Goal: Task Accomplishment & Management: Manage account settings

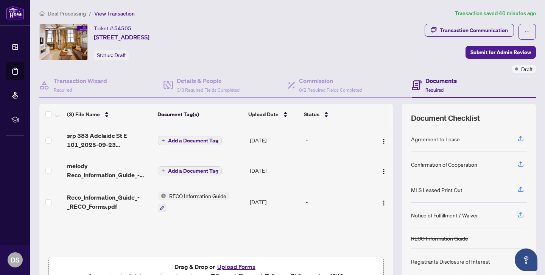
scroll to position [42, 0]
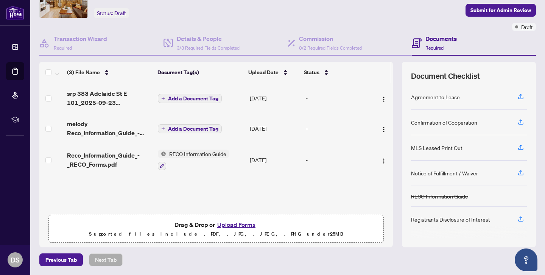
click at [250, 224] on button "Upload Forms" at bounding box center [236, 224] width 43 height 10
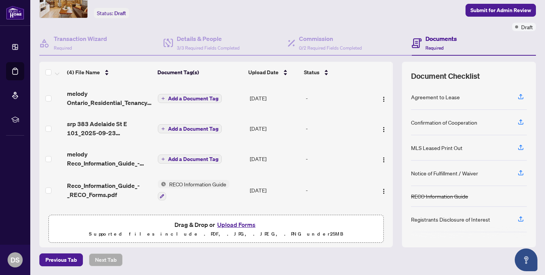
click at [222, 224] on button "Upload Forms" at bounding box center [236, 224] width 43 height 10
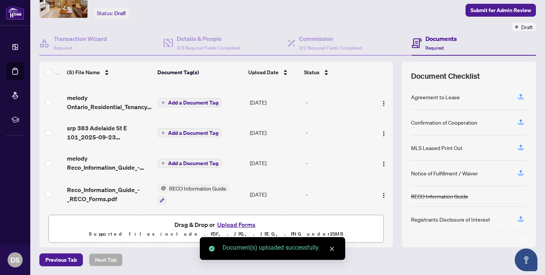
scroll to position [0, 0]
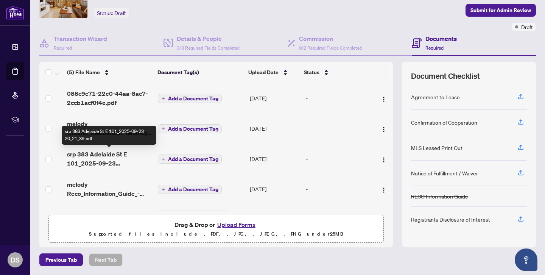
click at [120, 158] on span "srp 383 Adelaide St E 101_2025-09-23 20_21_39.pdf" at bounding box center [109, 158] width 85 height 18
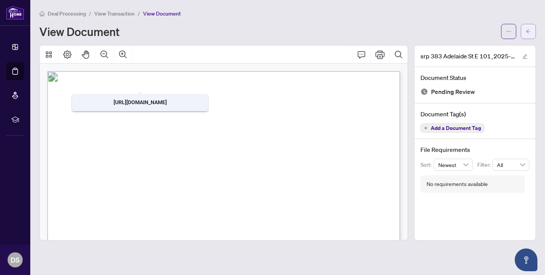
click at [532, 32] on button "button" at bounding box center [527, 31] width 15 height 15
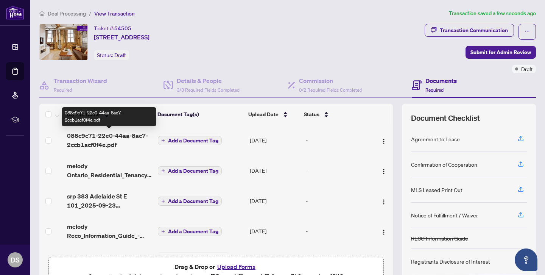
click at [93, 146] on span "088c9c71-22e0-44aa-8ac7-2ccb1acf0f4e.pdf" at bounding box center [109, 140] width 85 height 18
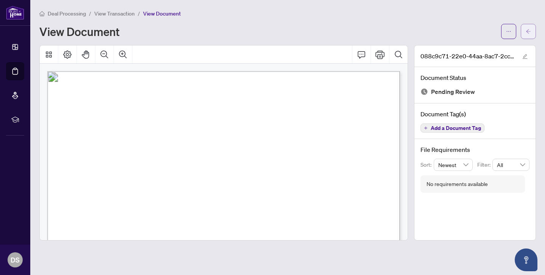
click at [531, 31] on button "button" at bounding box center [527, 31] width 15 height 15
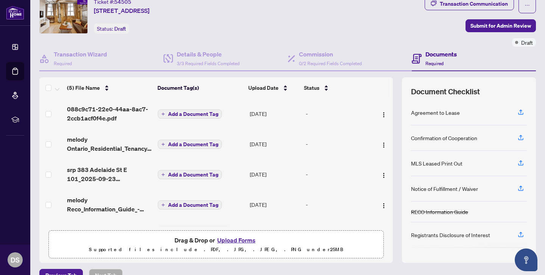
scroll to position [42, 0]
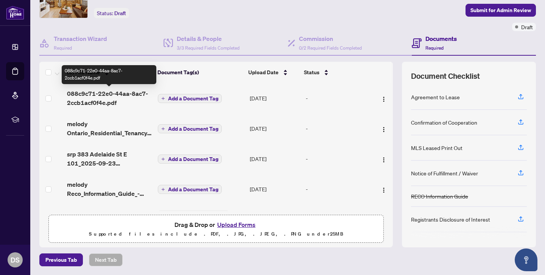
click at [110, 96] on span "088c9c71-22e0-44aa-8ac7-2ccb1acf0f4e.pdf" at bounding box center [109, 98] width 85 height 18
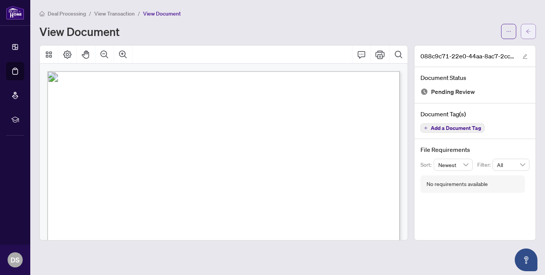
click at [528, 30] on icon "arrow-left" at bounding box center [527, 31] width 5 height 5
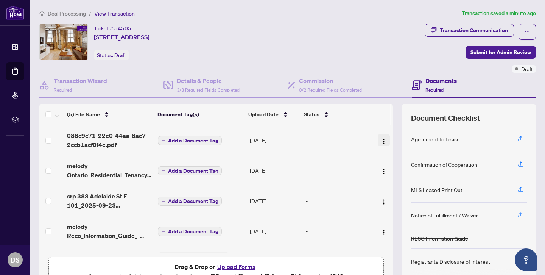
click at [382, 142] on img "button" at bounding box center [383, 141] width 6 height 6
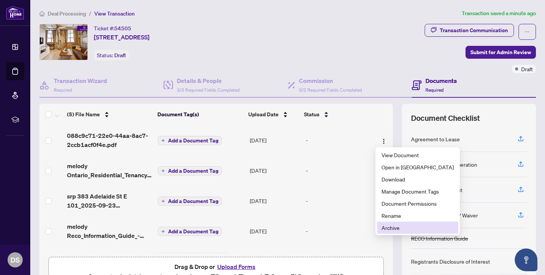
click at [405, 228] on span "Archive" at bounding box center [417, 227] width 72 height 8
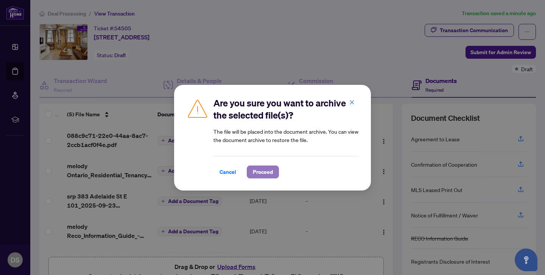
click at [262, 175] on span "Proceed" at bounding box center [263, 172] width 20 height 12
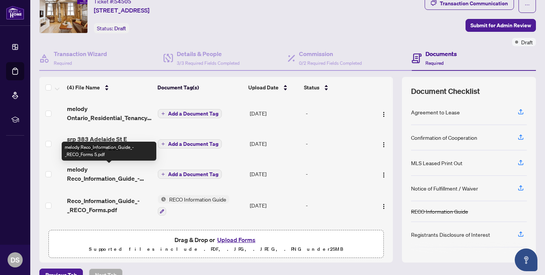
scroll to position [25, 0]
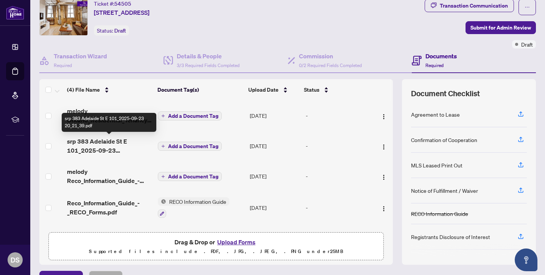
click at [103, 148] on span "srp 383 Adelaide St E 101_2025-09-23 20_21_39.pdf" at bounding box center [109, 146] width 85 height 18
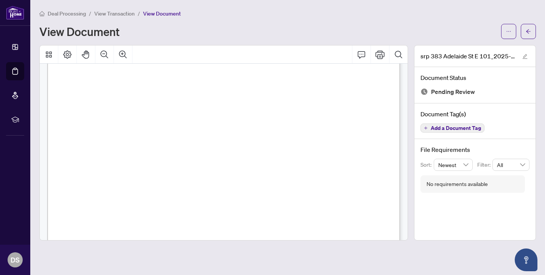
scroll to position [635, 0]
click at [530, 31] on icon "arrow-left" at bounding box center [527, 31] width 5 height 5
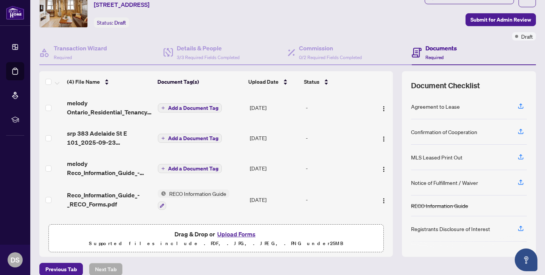
scroll to position [42, 0]
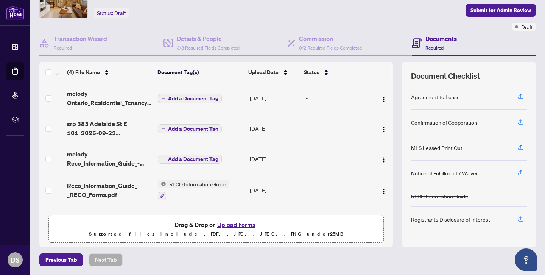
click at [227, 222] on button "Upload Forms" at bounding box center [236, 224] width 43 height 10
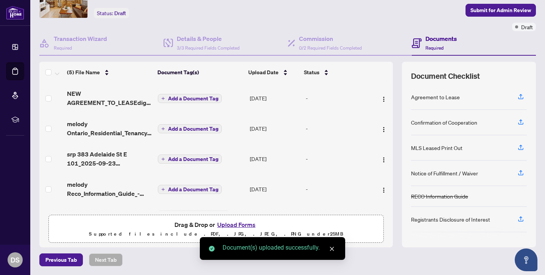
click at [233, 222] on button "Upload Forms" at bounding box center [236, 224] width 43 height 10
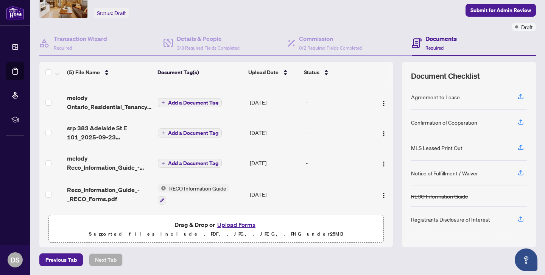
scroll to position [0, 0]
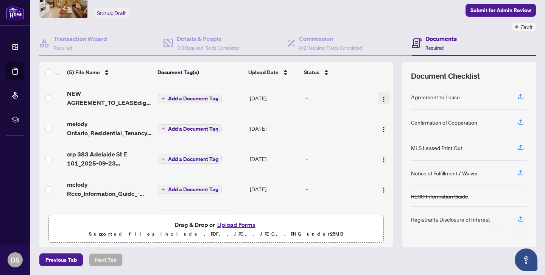
click at [380, 96] on img "button" at bounding box center [383, 99] width 6 height 6
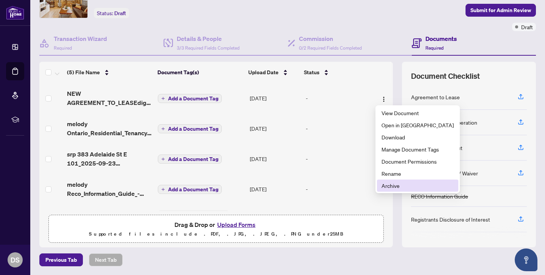
click at [403, 185] on span "Archive" at bounding box center [417, 185] width 72 height 8
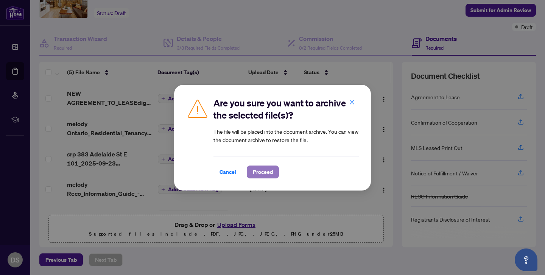
click at [270, 171] on span "Proceed" at bounding box center [263, 172] width 20 height 12
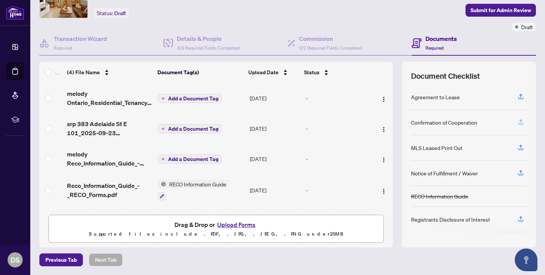
click at [519, 124] on icon "button" at bounding box center [520, 123] width 5 height 2
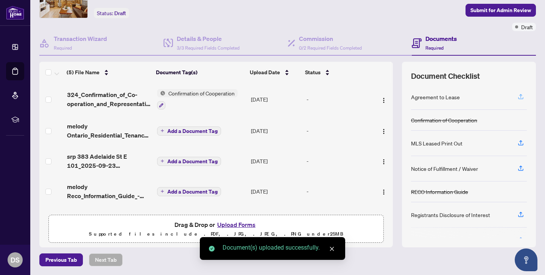
click at [526, 96] on button "button" at bounding box center [520, 96] width 12 height 13
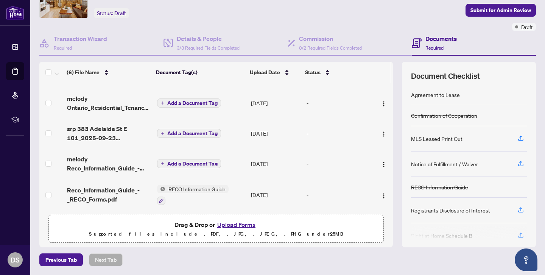
scroll to position [62, 0]
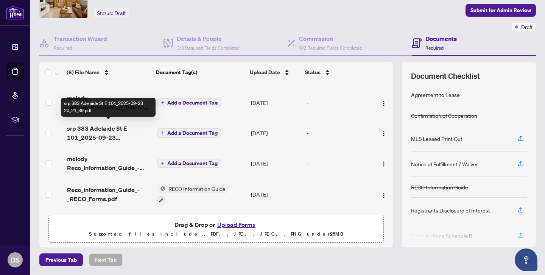
click at [113, 124] on span "srp 383 Adelaide St E 101_2025-09-23 20_21_39.pdf" at bounding box center [109, 133] width 84 height 18
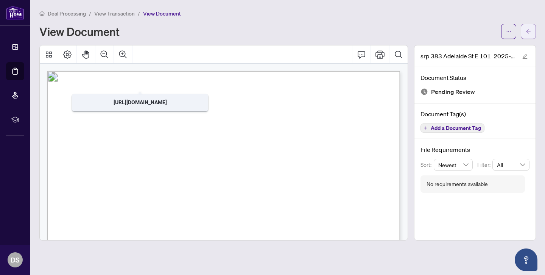
click at [528, 31] on icon "arrow-left" at bounding box center [527, 31] width 5 height 5
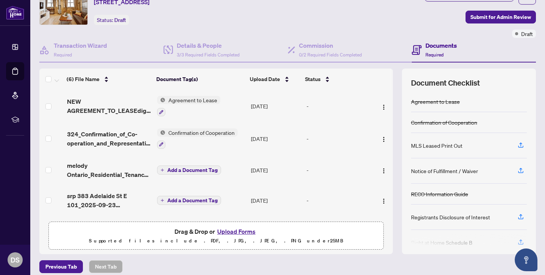
scroll to position [42, 0]
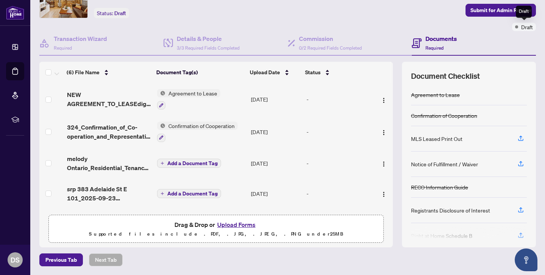
click at [521, 27] on span "Draft" at bounding box center [527, 27] width 12 height 8
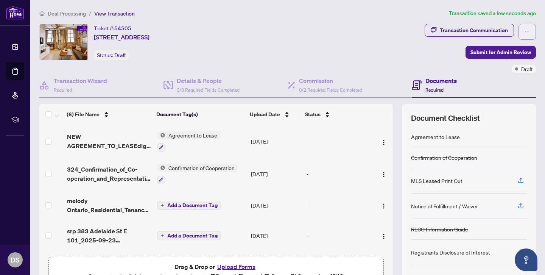
click at [528, 30] on icon "ellipsis" at bounding box center [526, 31] width 5 height 5
click at [378, 46] on div "Ticket #: 54505 [STREET_ADDRESS] Status: Draft" at bounding box center [230, 42] width 382 height 36
click at [115, 12] on span "View Transaction" at bounding box center [114, 13] width 40 height 7
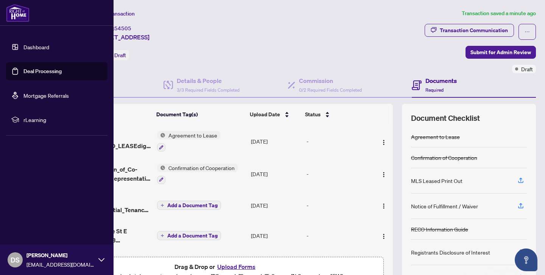
click at [23, 45] on link "Dashboard" at bounding box center [36, 46] width 26 height 7
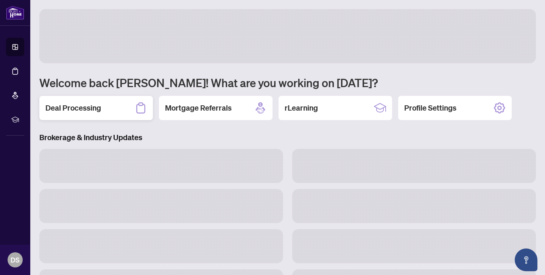
click at [125, 113] on div "Deal Processing" at bounding box center [95, 108] width 113 height 24
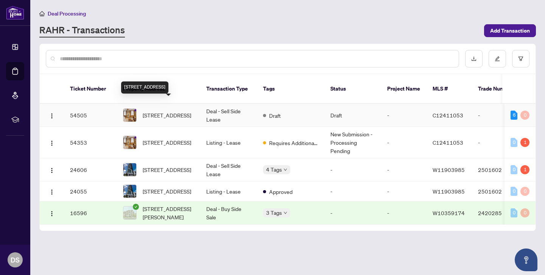
click at [170, 111] on span "[STREET_ADDRESS]" at bounding box center [167, 115] width 48 height 8
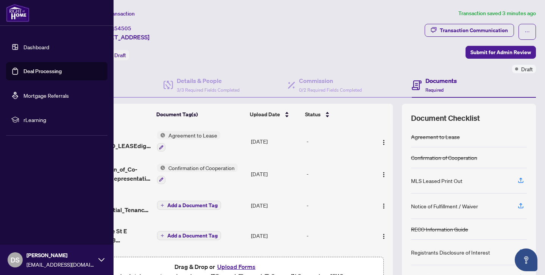
click at [26, 50] on link "Dashboard" at bounding box center [36, 46] width 26 height 7
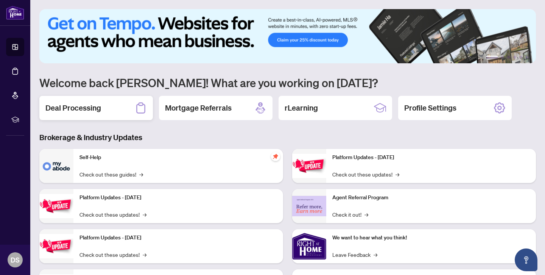
click at [120, 113] on div "Deal Processing" at bounding box center [95, 108] width 113 height 24
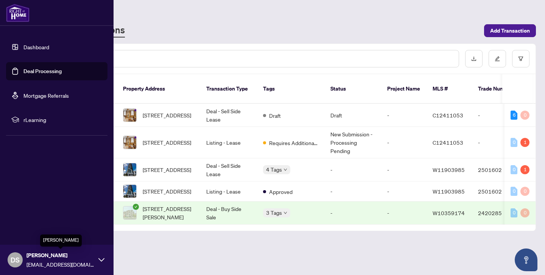
click at [56, 257] on span "[PERSON_NAME]" at bounding box center [60, 255] width 68 height 8
click at [43, 216] on button "Logout" at bounding box center [56, 214] width 101 height 13
